Goal: Book appointment/travel/reservation

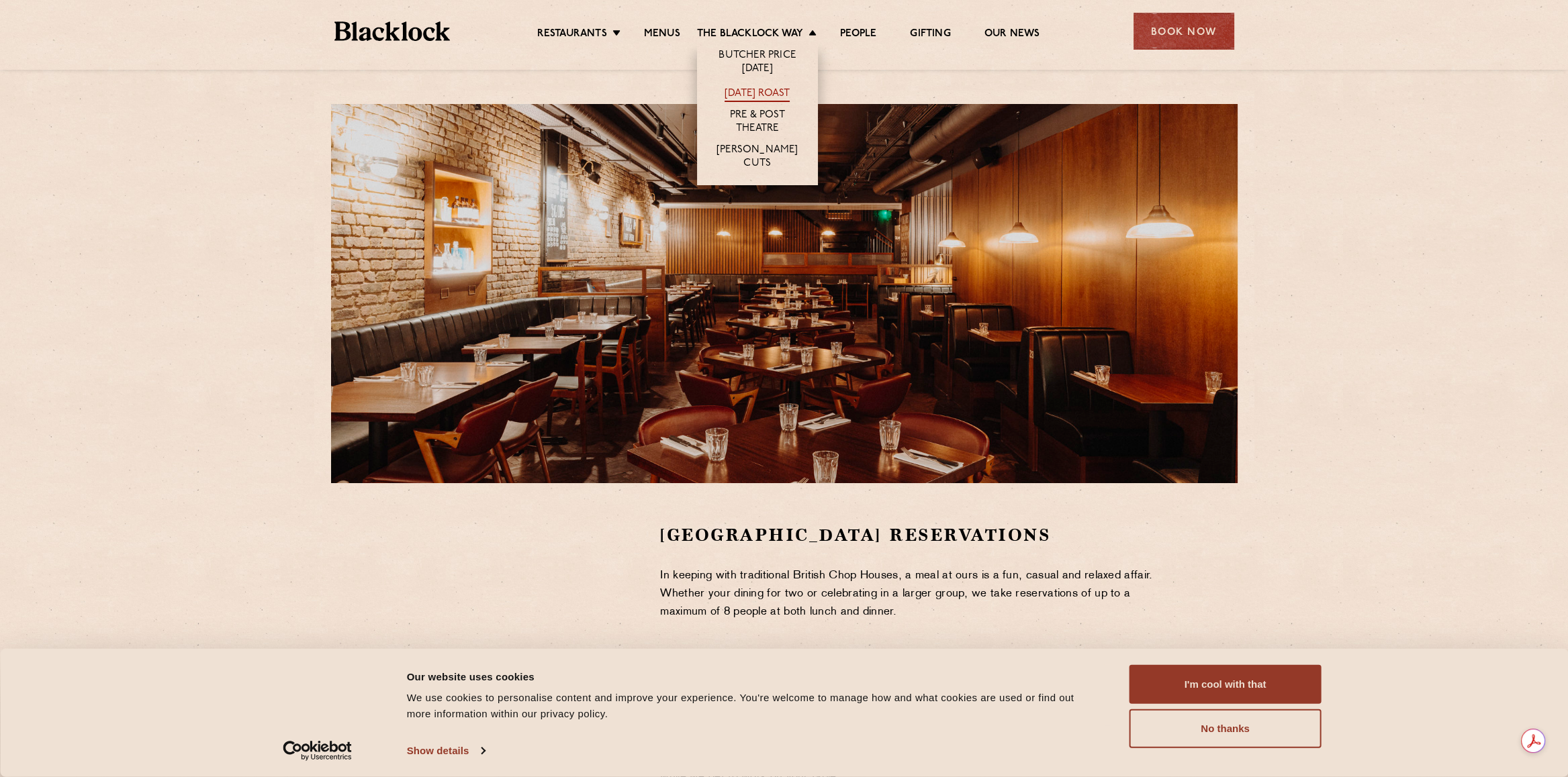
click at [746, 93] on link "[DATE] Roast" at bounding box center [757, 95] width 65 height 15
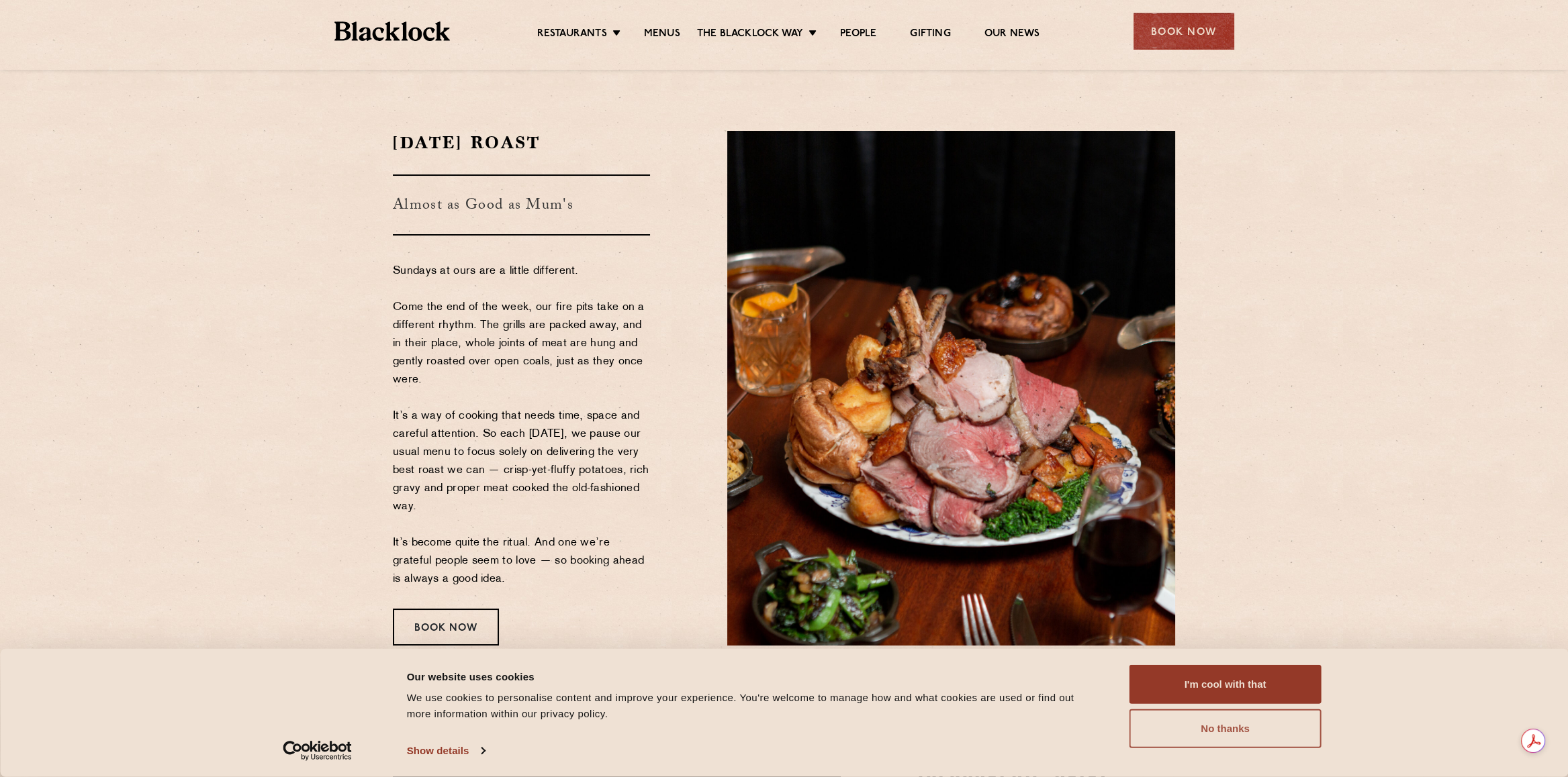
click at [1207, 728] on button "No thanks" at bounding box center [1225, 728] width 192 height 39
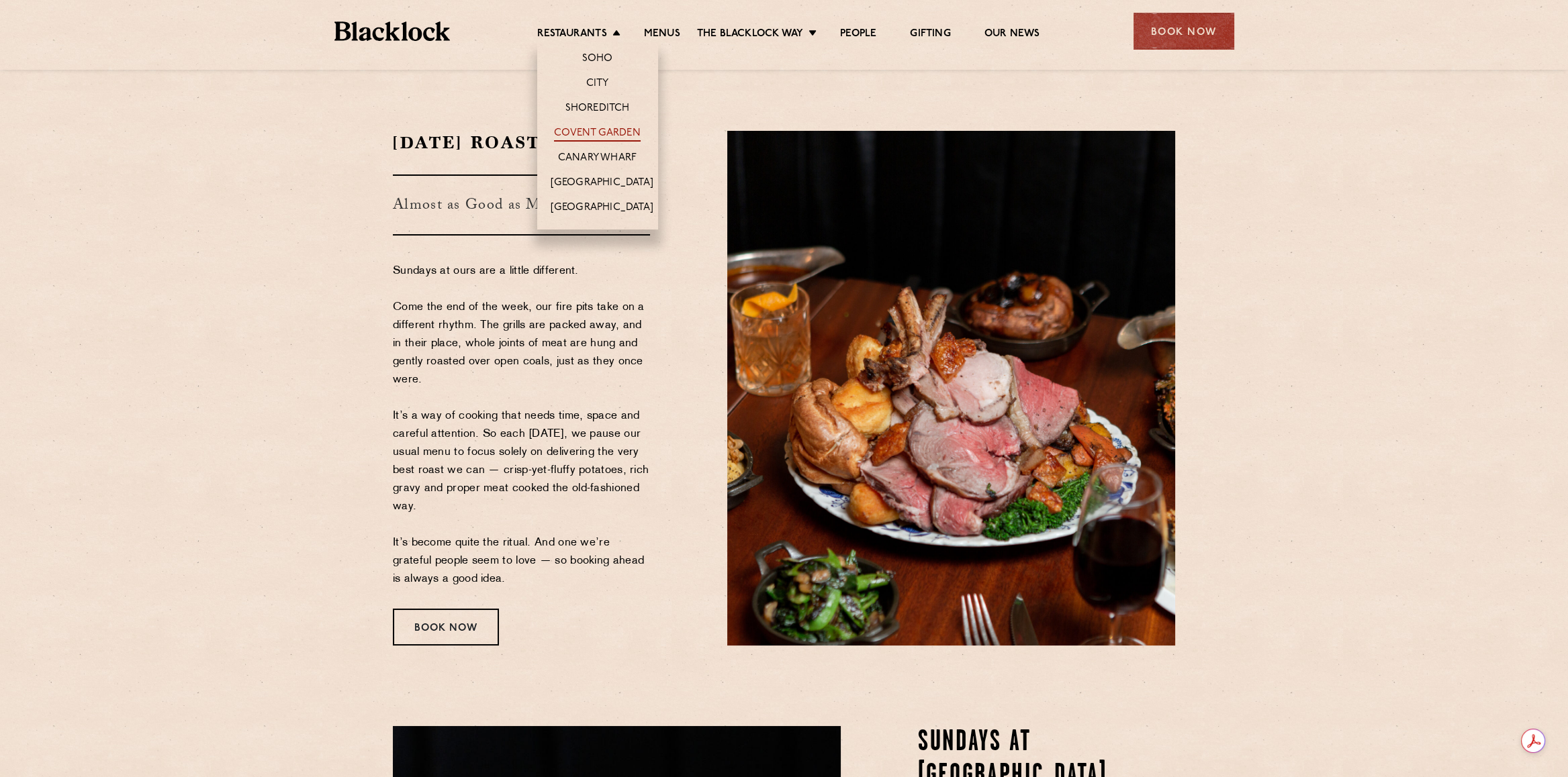
click at [597, 132] on link "Covent Garden" at bounding box center [596, 134] width 86 height 15
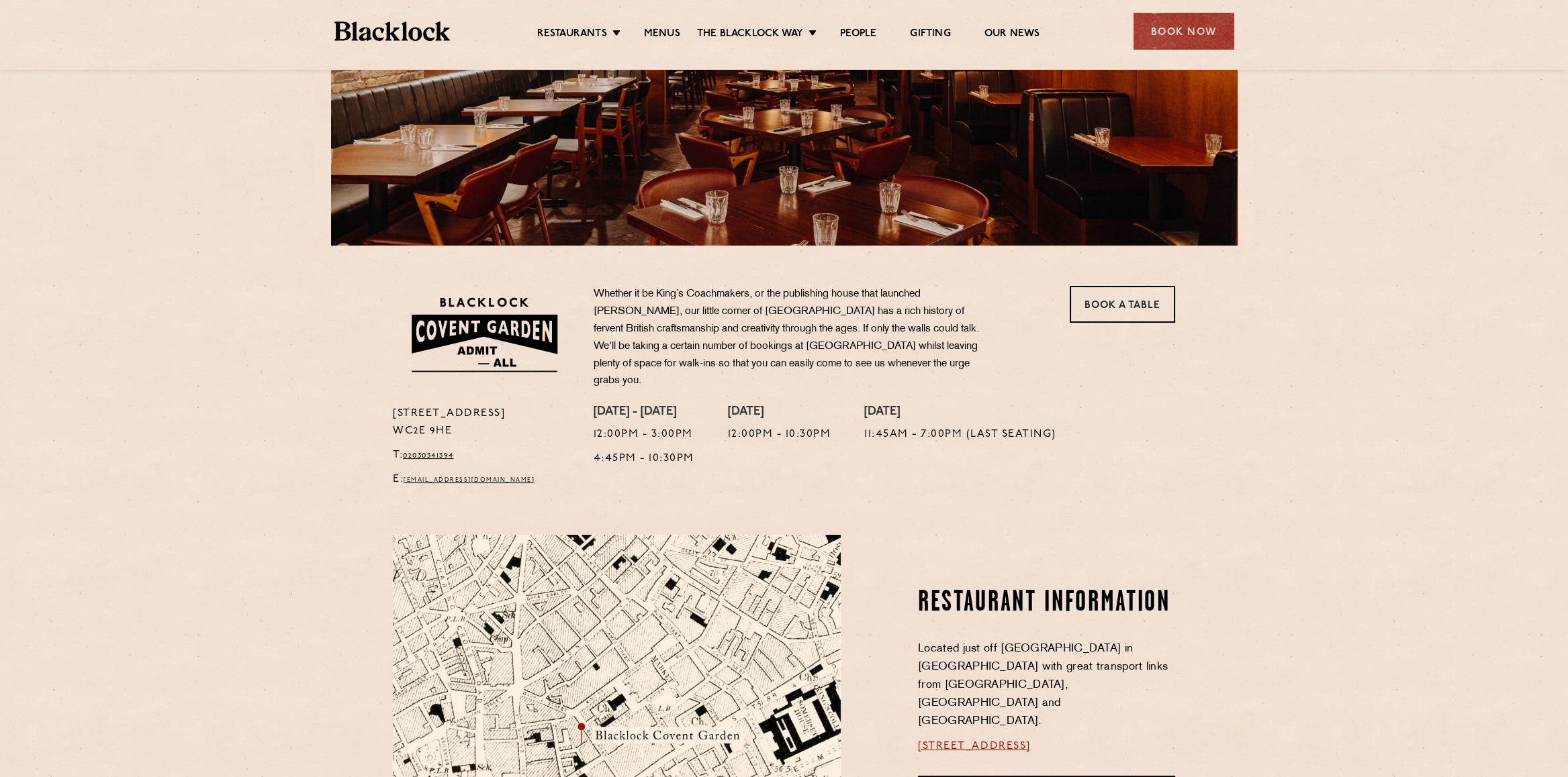
scroll to position [685, 0]
